Goal: Task Accomplishment & Management: Use online tool/utility

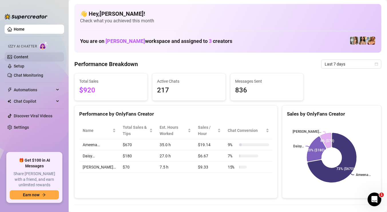
click at [28, 58] on link "Content" at bounding box center [21, 57] width 15 height 5
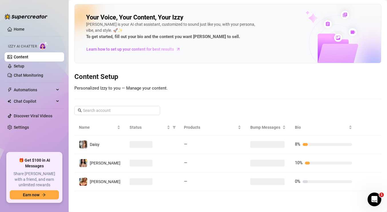
click at [31, 34] on ul "Home Izzy AI Chatter Content Setup Chat Monitoring Automations All Message Flow…" at bounding box center [34, 86] width 59 height 128
click at [25, 30] on link "Home" at bounding box center [19, 29] width 11 height 5
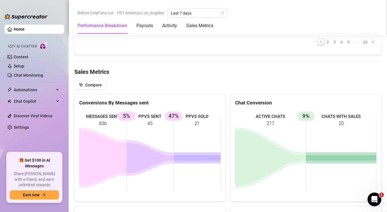
scroll to position [723, 0]
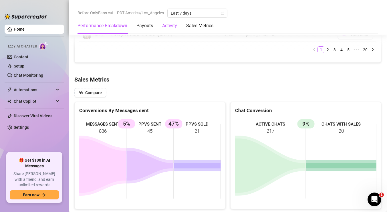
click at [170, 27] on div "Activity" at bounding box center [169, 25] width 15 height 7
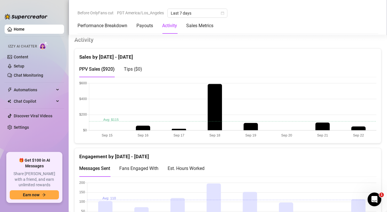
scroll to position [278, 0]
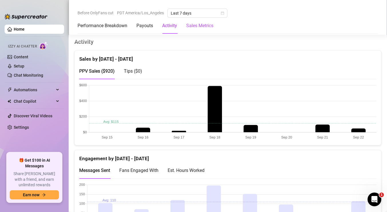
click at [192, 27] on Metrics "Sales Metrics" at bounding box center [199, 25] width 27 height 7
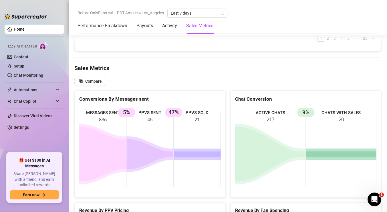
scroll to position [735, 0]
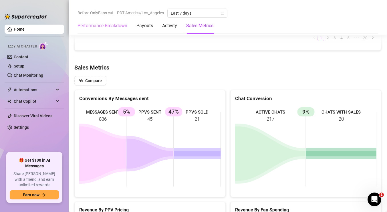
click at [96, 30] on div "Performance Breakdown" at bounding box center [102, 26] width 50 height 16
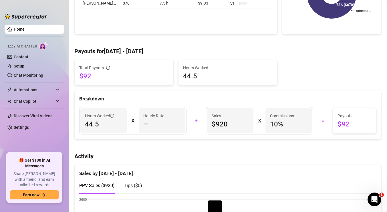
scroll to position [22, 0]
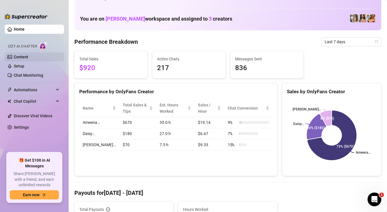
click at [28, 59] on link "Content" at bounding box center [21, 57] width 15 height 5
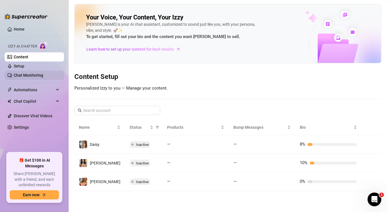
click at [41, 77] on link "Chat Monitoring" at bounding box center [28, 75] width 29 height 5
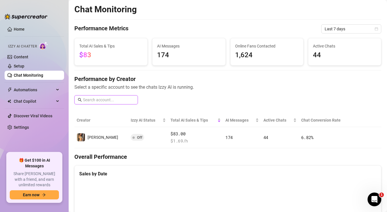
click at [114, 100] on input "text" at bounding box center [108, 100] width 51 height 6
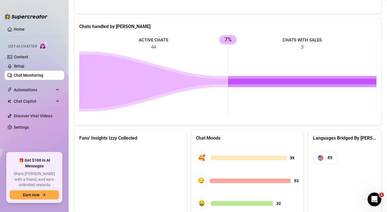
scroll to position [278, 0]
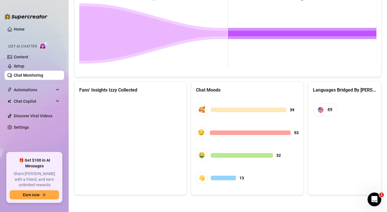
click at [146, 119] on canvas at bounding box center [130, 141] width 102 height 86
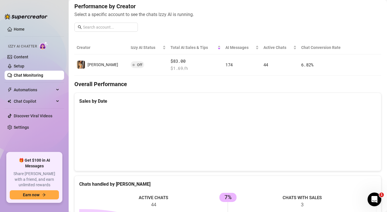
scroll to position [0, 0]
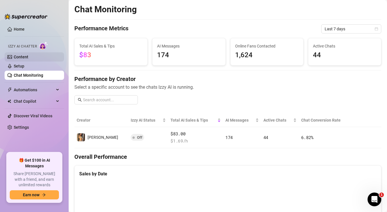
click at [28, 55] on link "Content" at bounding box center [21, 57] width 15 height 5
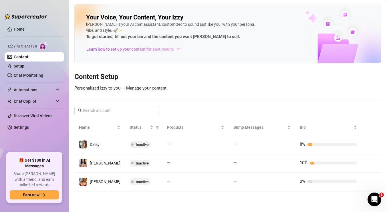
click at [43, 47] on img at bounding box center [43, 45] width 9 height 8
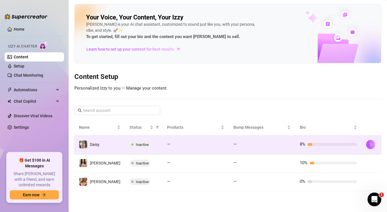
click at [134, 148] on td "Inactive" at bounding box center [143, 144] width 37 height 19
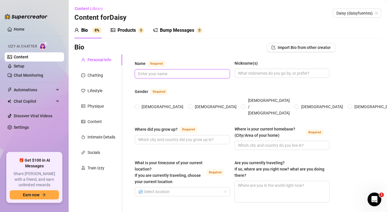
click at [167, 76] on input "Name Required" at bounding box center [181, 74] width 87 height 6
click at [105, 164] on div "Train Izzy" at bounding box center [98, 167] width 48 height 11
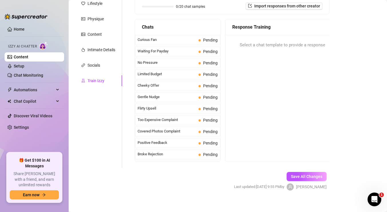
scroll to position [73, 0]
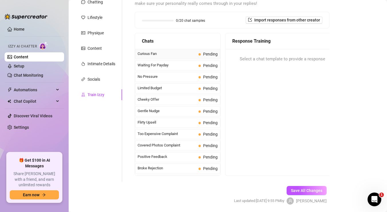
click at [194, 57] on div "Curious Fan Pending" at bounding box center [177, 54] width 85 height 10
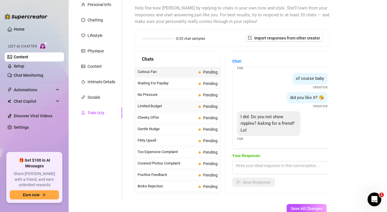
scroll to position [53, 0]
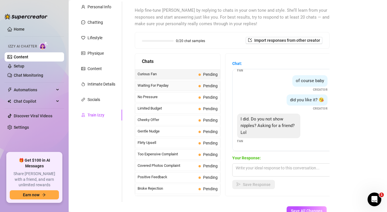
click at [194, 88] on span "Waiting For Payday" at bounding box center [167, 86] width 59 height 6
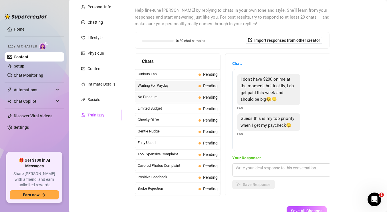
click at [193, 102] on div "No Pressure Pending" at bounding box center [177, 97] width 85 height 10
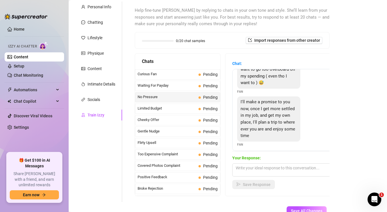
scroll to position [66, 0]
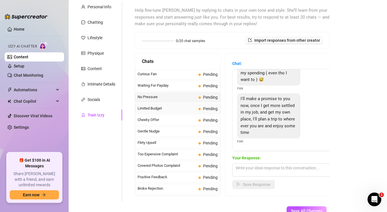
click at [178, 108] on span "Limited Budget" at bounding box center [167, 109] width 59 height 6
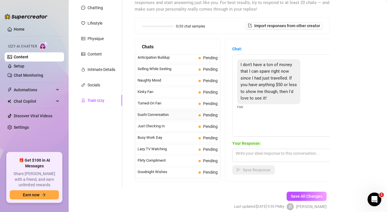
scroll to position [311, 0]
click at [184, 124] on span "Just Checking In" at bounding box center [167, 126] width 59 height 6
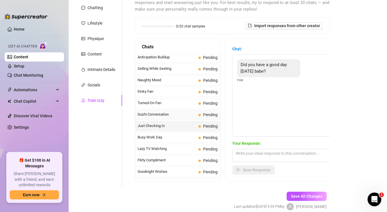
scroll to position [317, 0]
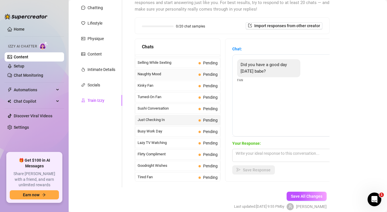
click at [185, 73] on span "Naughty Mood" at bounding box center [167, 74] width 59 height 6
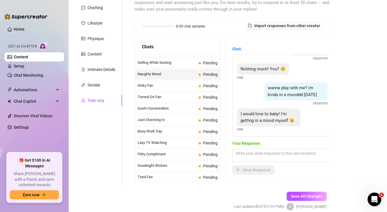
scroll to position [17, 0]
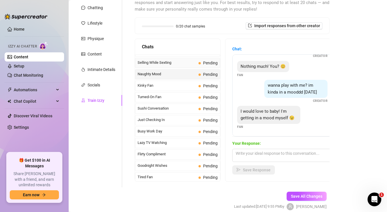
click at [175, 67] on div "Selling While Sexting Pending" at bounding box center [177, 63] width 85 height 10
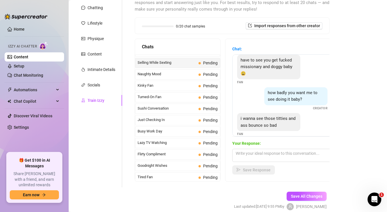
scroll to position [5, 0]
click at [180, 85] on span "Kinky Fan" at bounding box center [167, 86] width 59 height 6
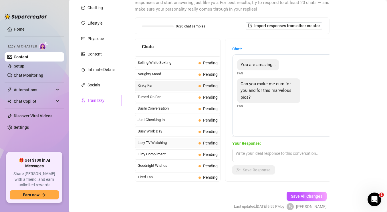
click at [176, 141] on span "Lazy TV Watching" at bounding box center [167, 143] width 59 height 6
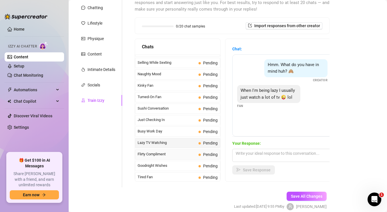
click at [183, 154] on span "Flirty Compliment" at bounding box center [167, 154] width 59 height 6
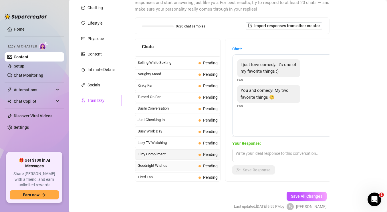
click at [183, 164] on span "Goodnight Wishes" at bounding box center [167, 166] width 59 height 6
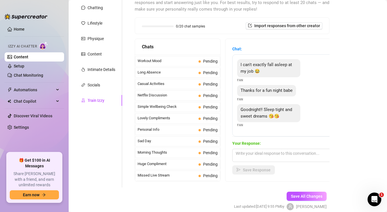
scroll to position [83, 0]
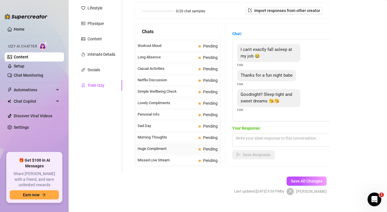
click at [186, 151] on span "Huge Compliment" at bounding box center [167, 149] width 59 height 6
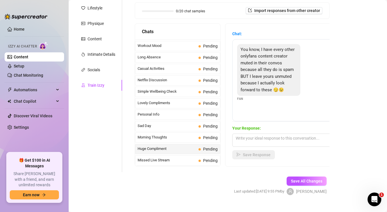
click at [114, 138] on div "Personal Info Chatting Lifestyle Physique Content Intimate Details Socials Trai…" at bounding box center [98, 72] width 48 height 200
click at [107, 75] on div "Socials" at bounding box center [98, 69] width 48 height 11
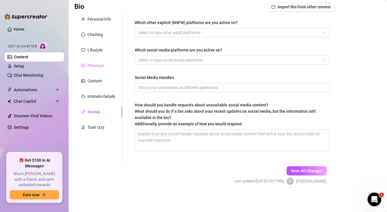
click at [106, 69] on div "Physique" at bounding box center [98, 65] width 48 height 11
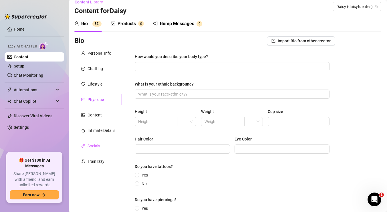
scroll to position [0, 0]
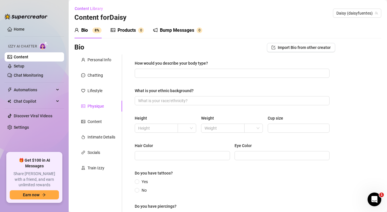
click at [162, 35] on div "Bump Messages 0" at bounding box center [177, 30] width 49 height 16
